Goal: Information Seeking & Learning: Stay updated

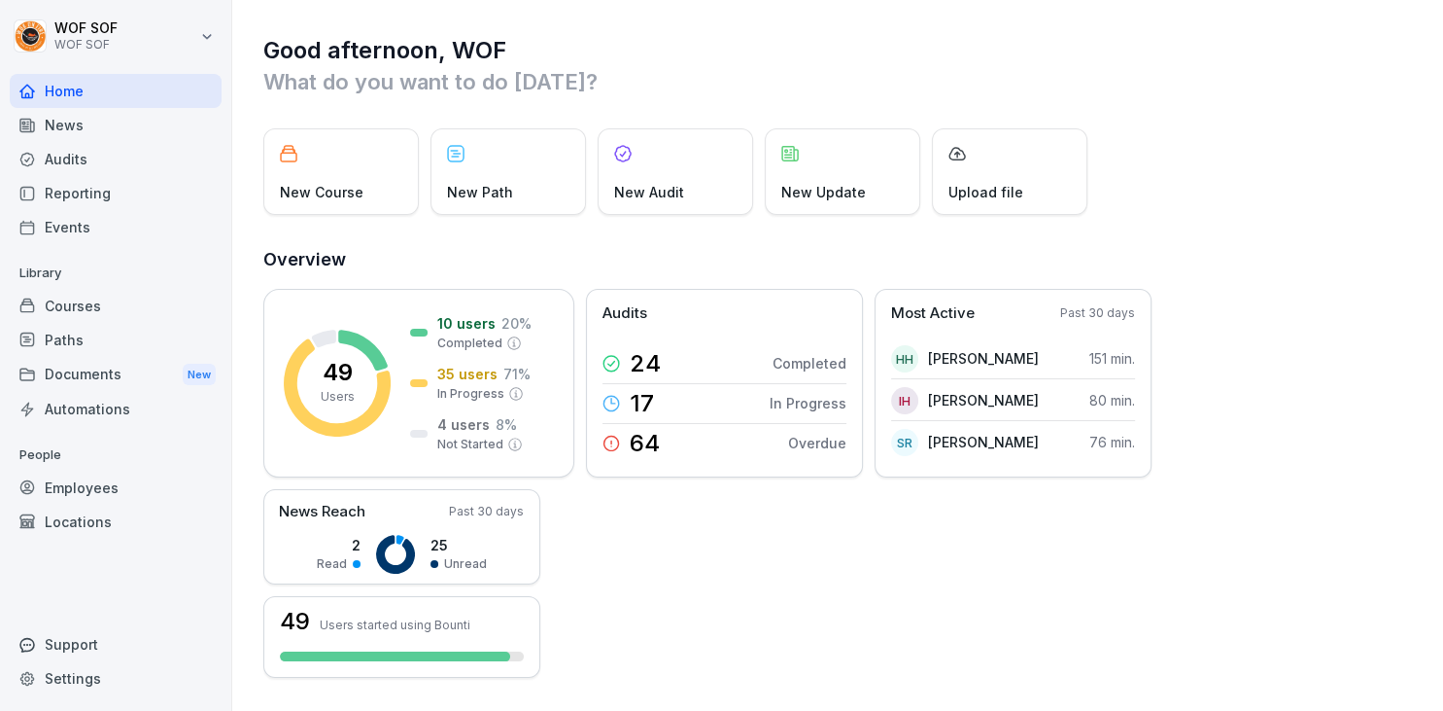
click at [123, 122] on div "News" at bounding box center [116, 125] width 212 height 34
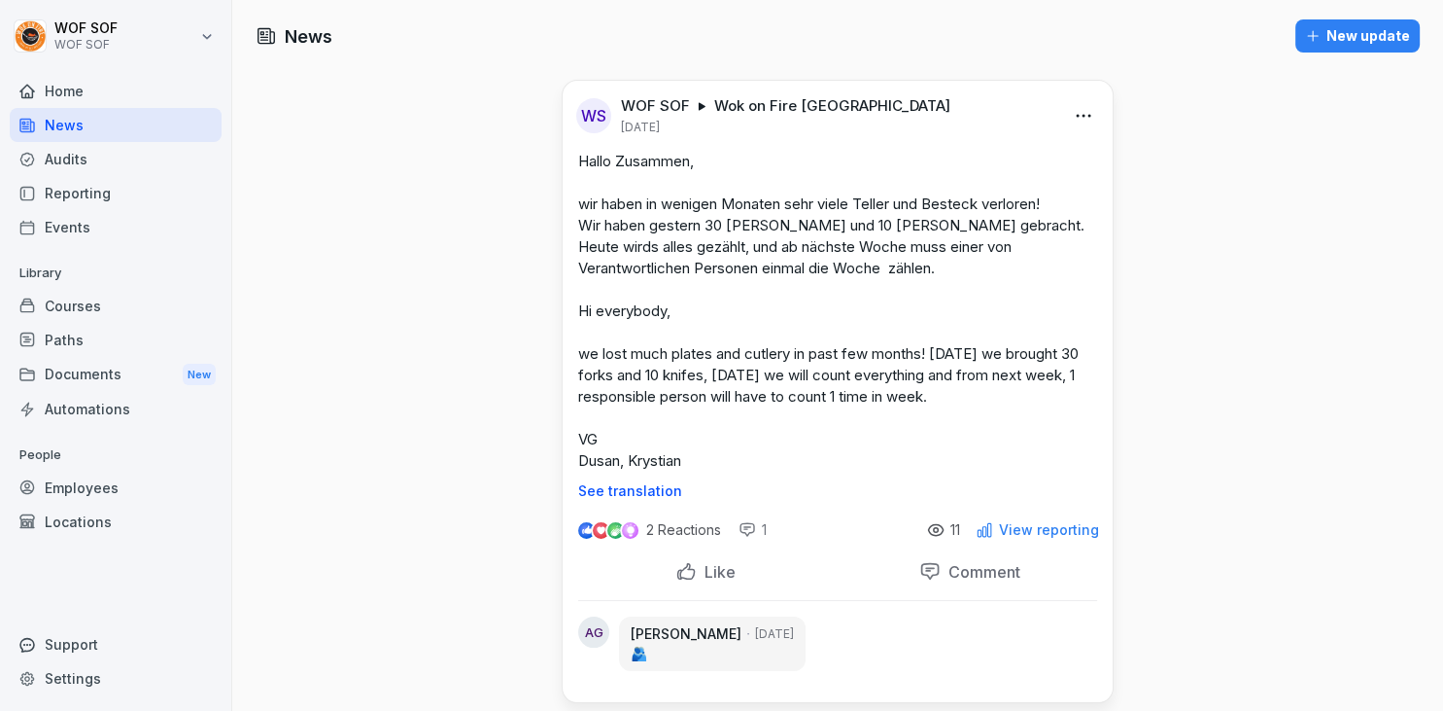
click at [939, 531] on icon at bounding box center [935, 529] width 17 height 17
click at [957, 531] on p "11" at bounding box center [956, 530] width 10 height 16
click at [1020, 529] on p "View reporting" at bounding box center [1049, 530] width 100 height 16
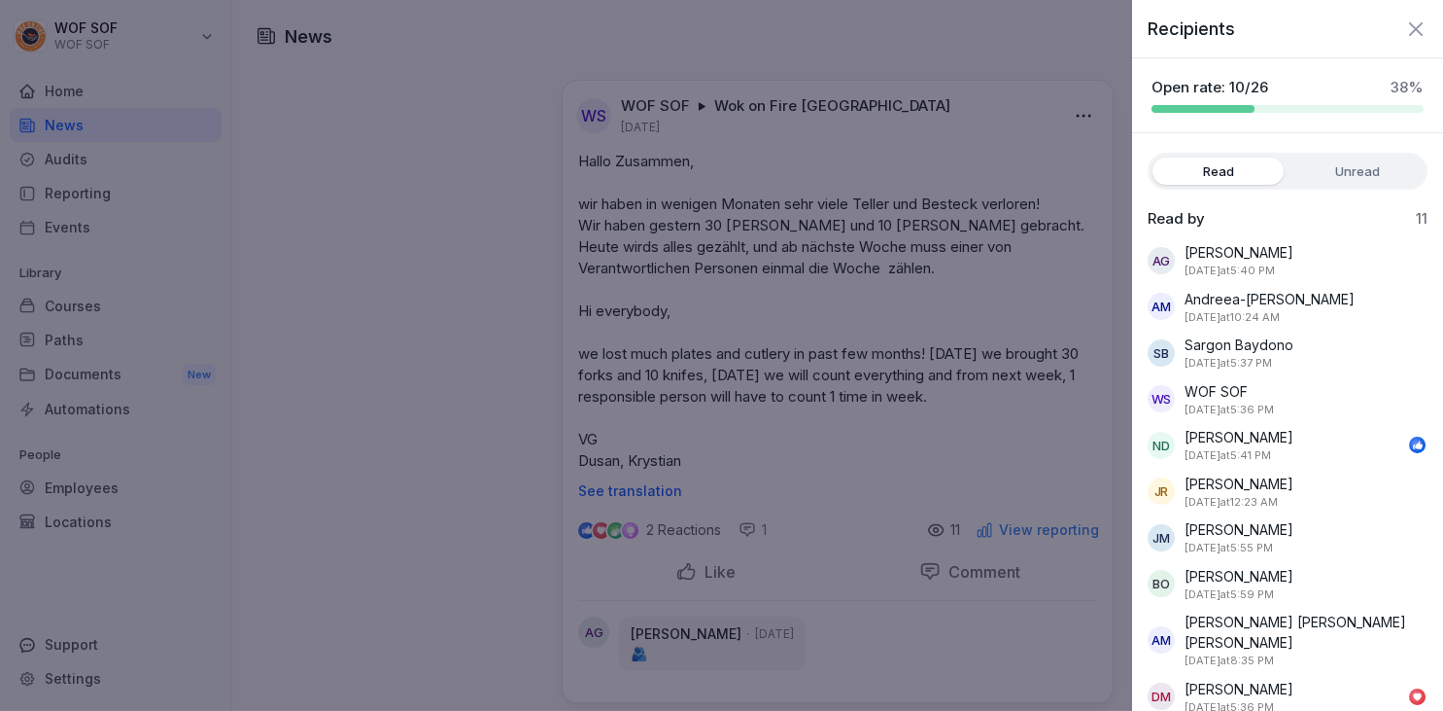
click at [1361, 161] on label "Unread" at bounding box center [1357, 170] width 131 height 27
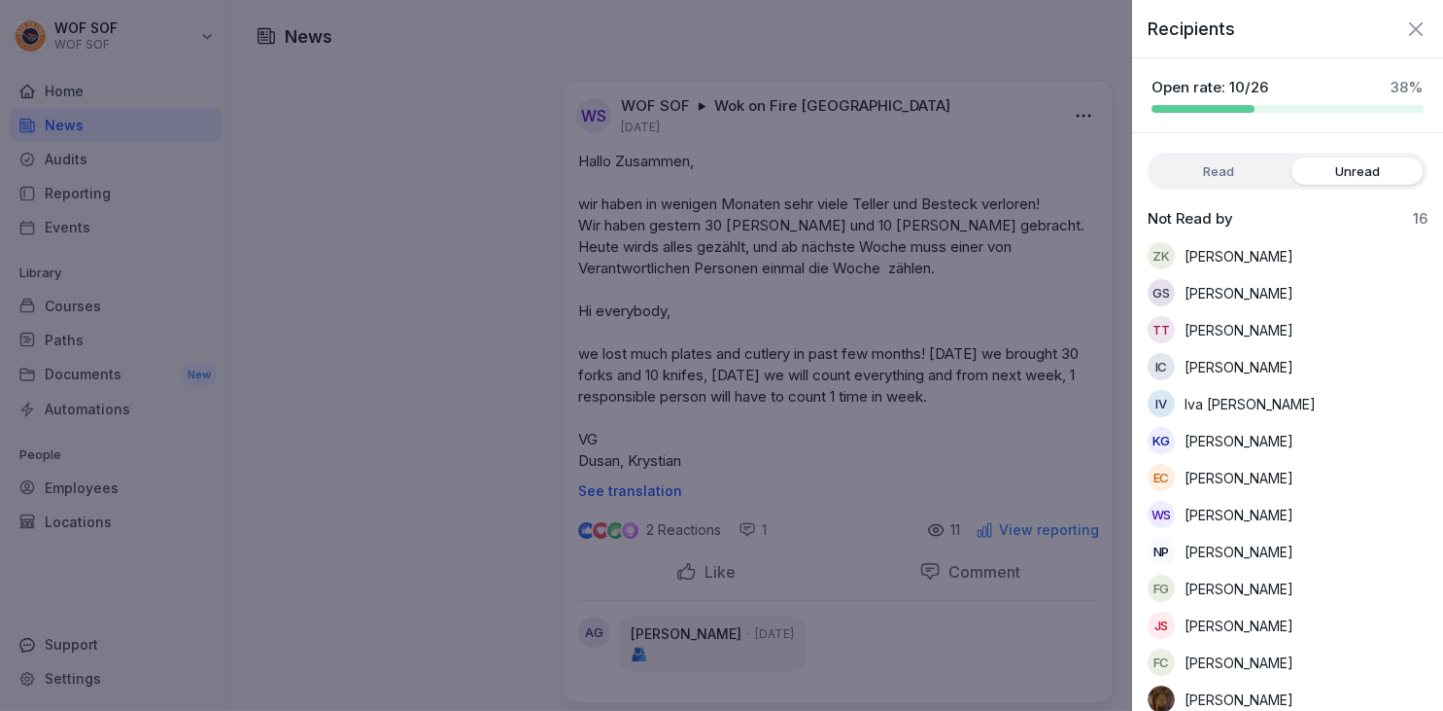
scroll to position [123, 0]
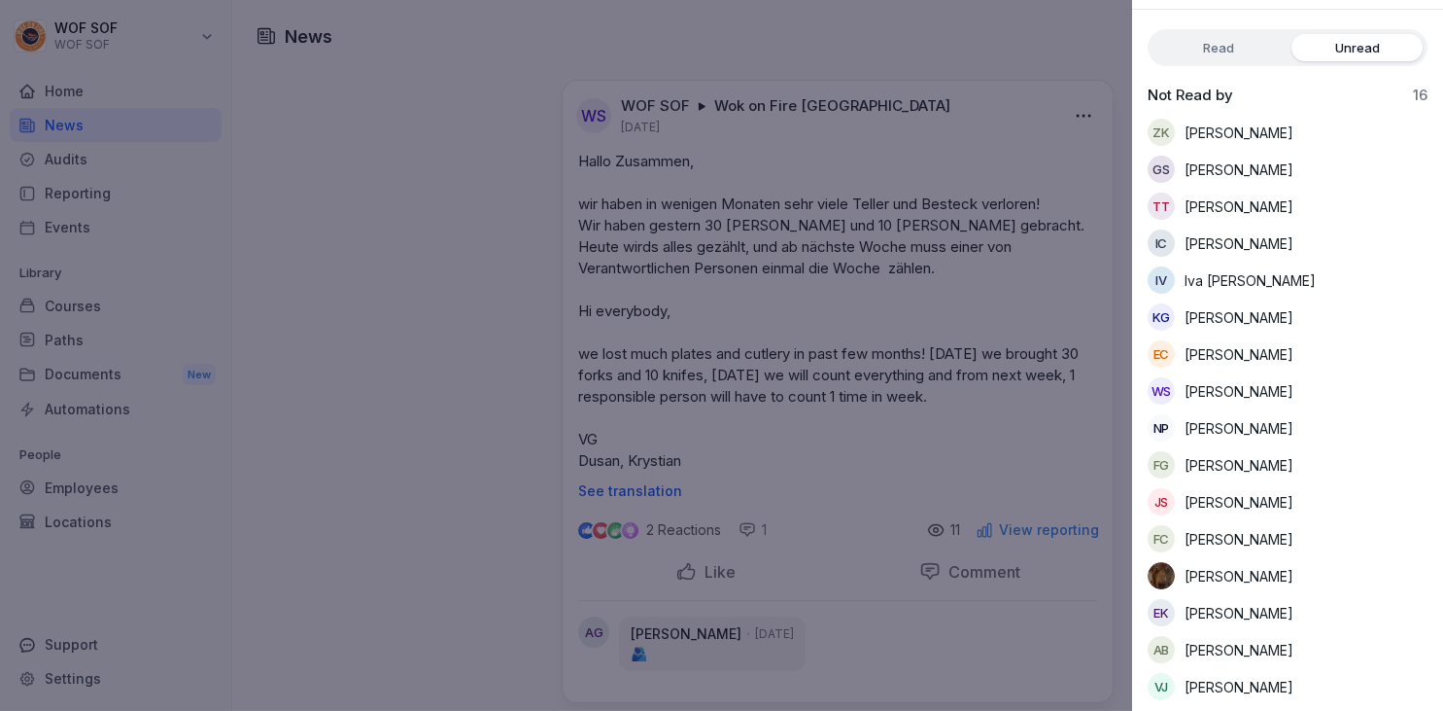
click at [1224, 51] on label "Read" at bounding box center [1218, 47] width 131 height 27
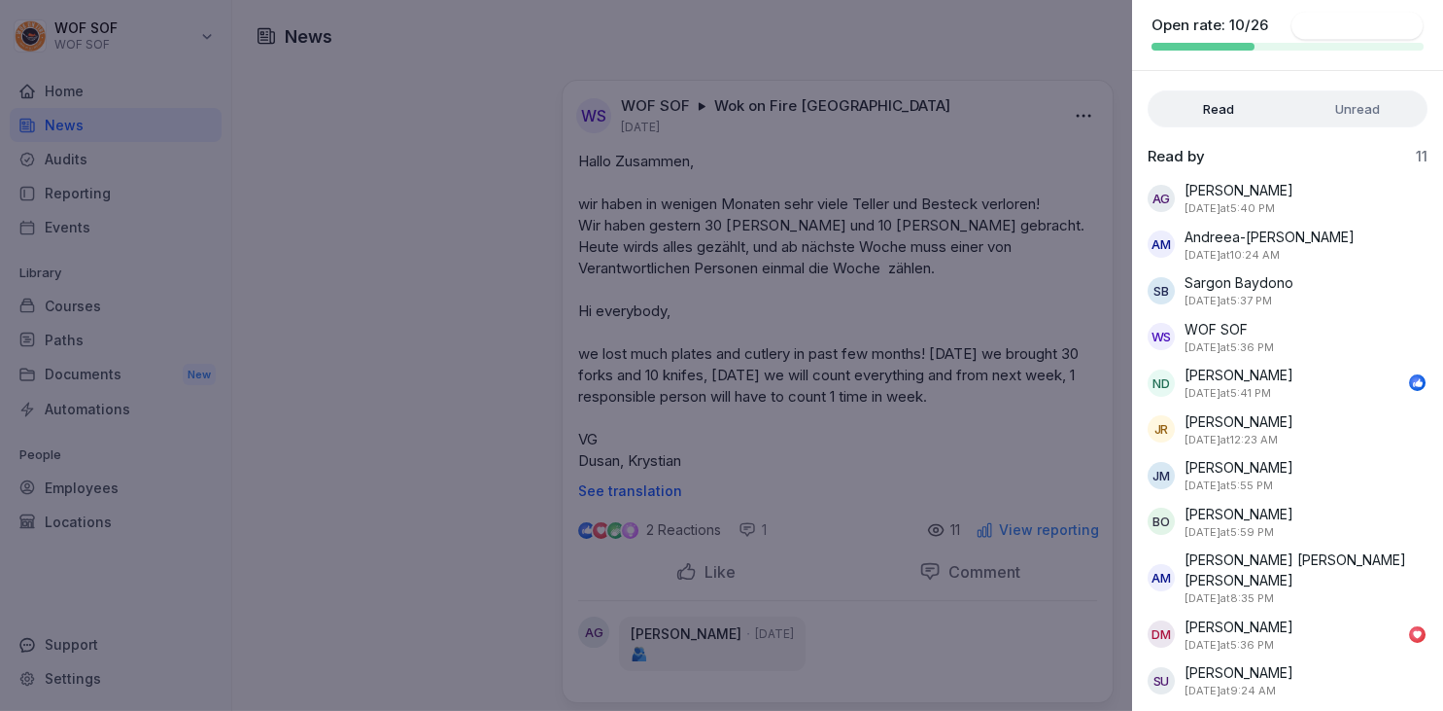
scroll to position [41, 0]
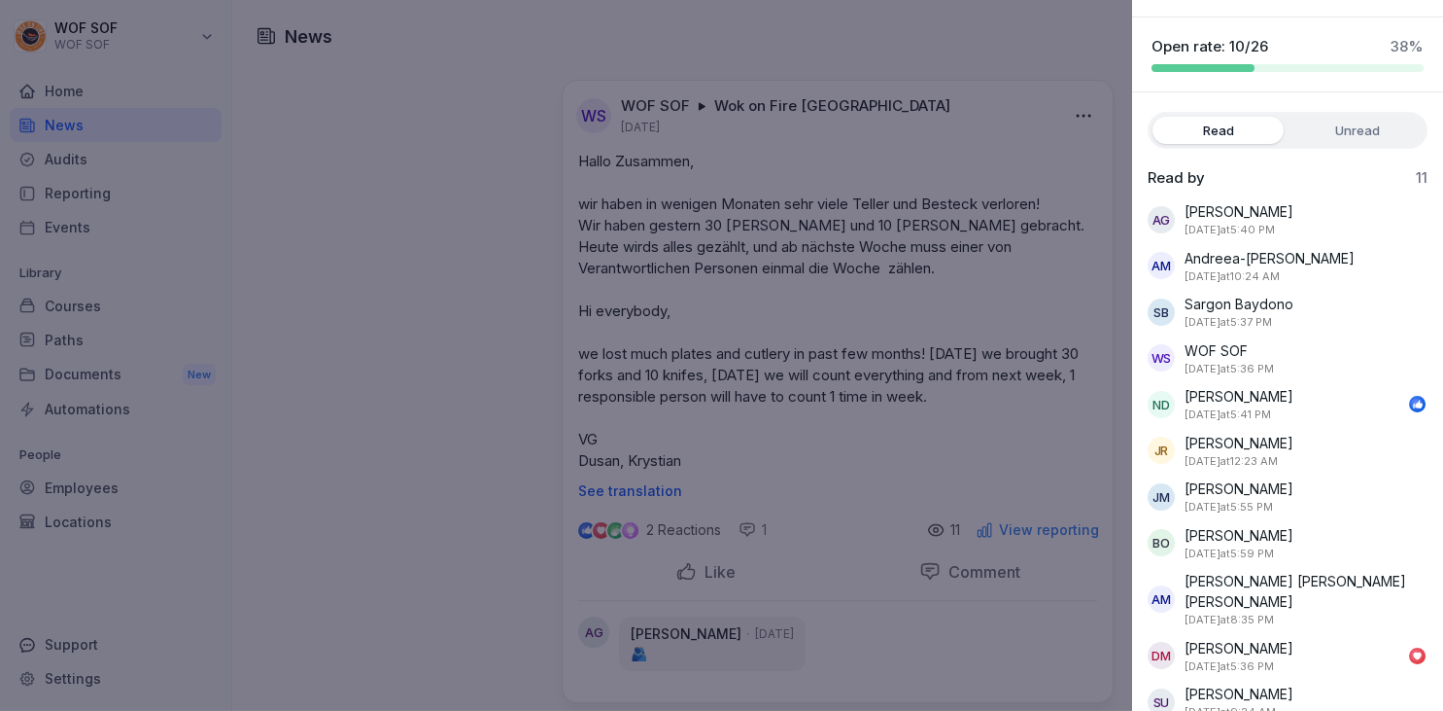
click at [912, 400] on div at bounding box center [721, 355] width 1443 height 711
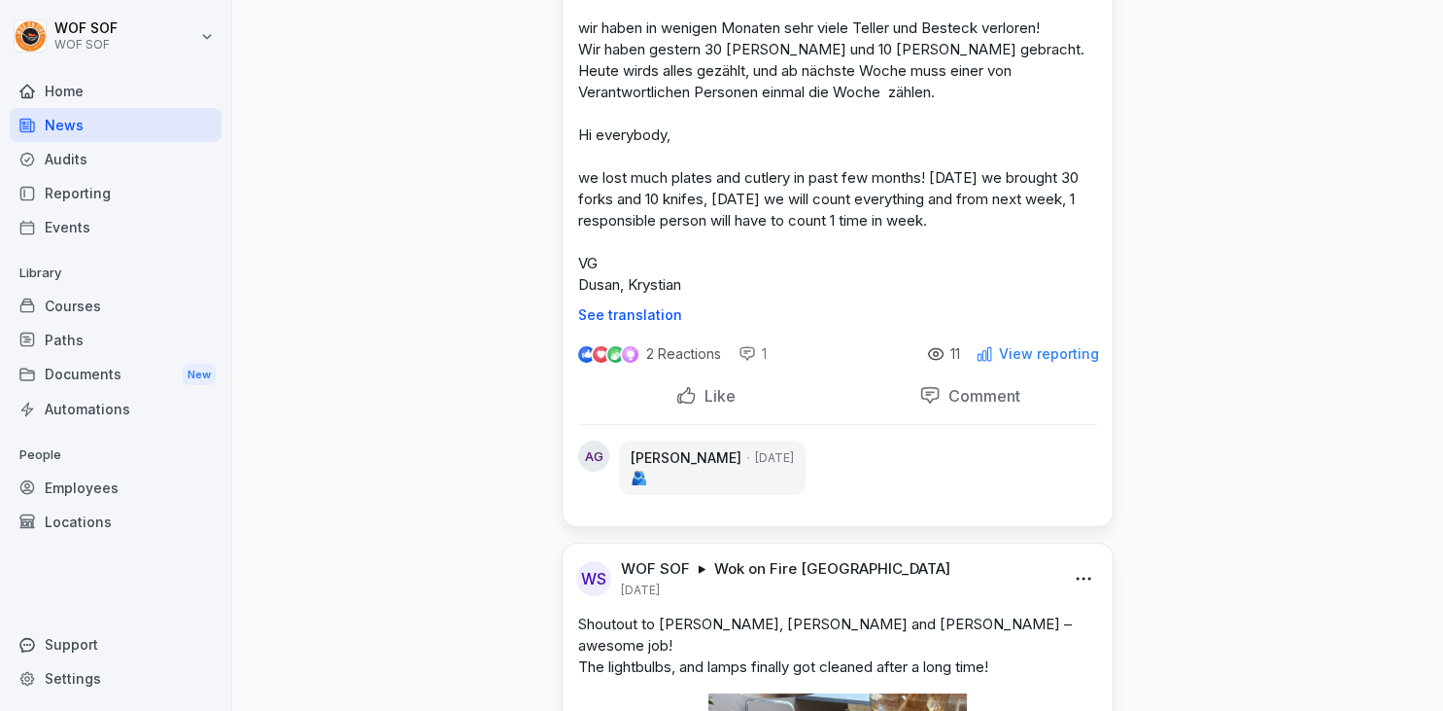
scroll to position [0, 0]
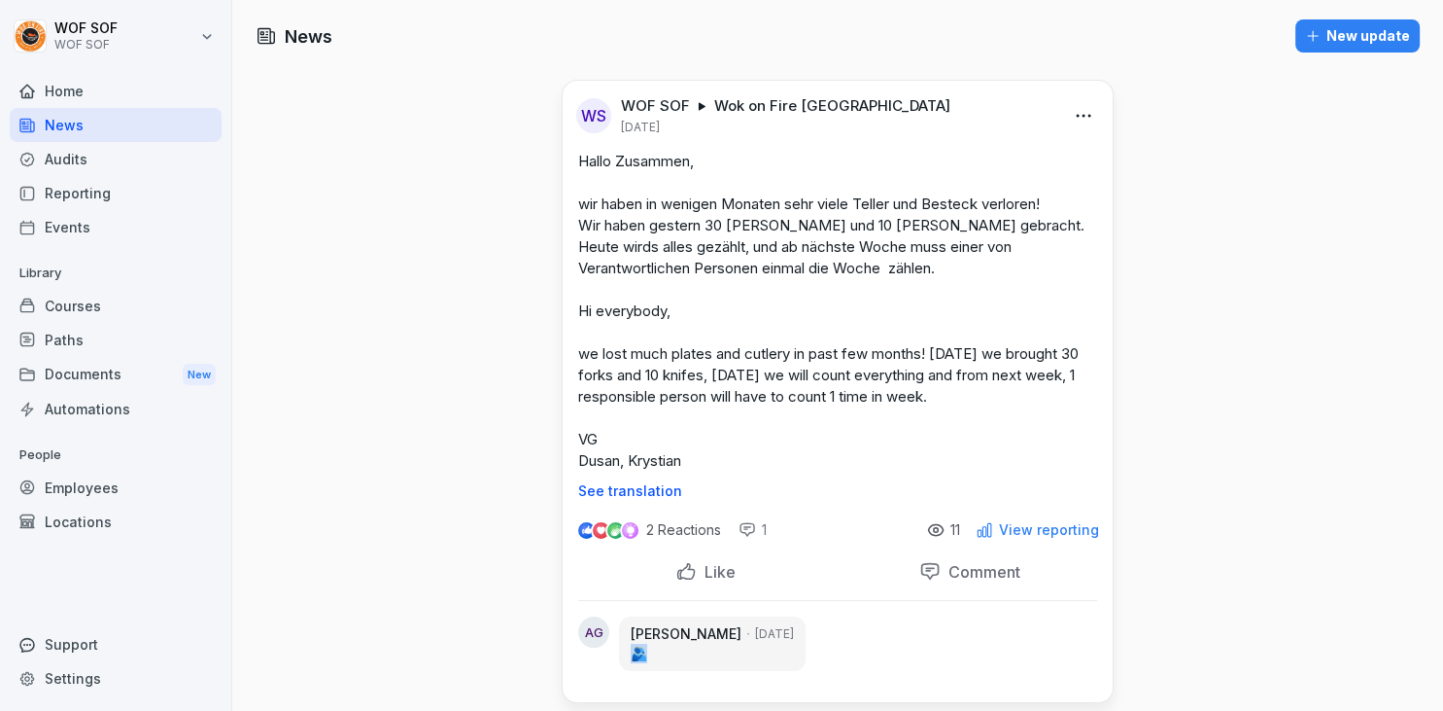
drag, startPoint x: 647, startPoint y: 655, endPoint x: 630, endPoint y: 655, distance: 17.5
click at [630, 655] on div "[PERSON_NAME] [DATE] 🫂" at bounding box center [712, 643] width 187 height 54
click at [679, 664] on div "[PERSON_NAME] [DATE] 🫂" at bounding box center [712, 643] width 187 height 54
click at [89, 84] on div "Home" at bounding box center [116, 91] width 212 height 34
